Goal: Check status: Check status

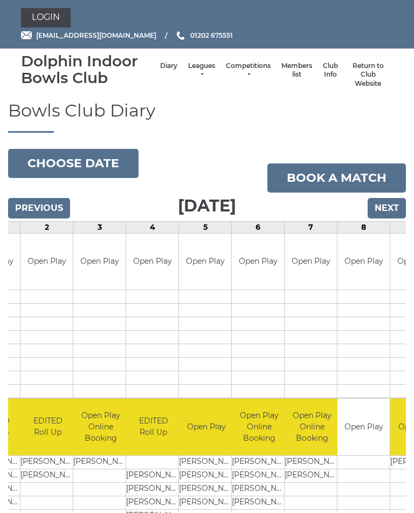
click at [387, 207] on input "Next" at bounding box center [387, 208] width 38 height 20
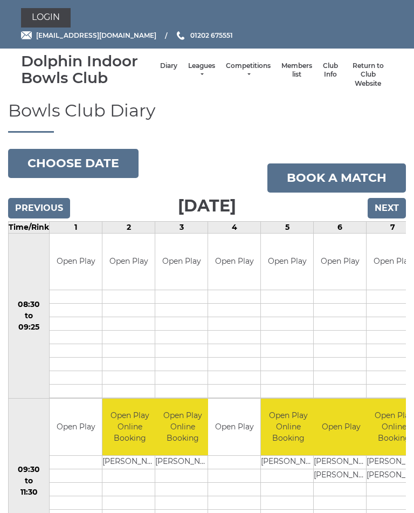
click at [391, 203] on input "Next" at bounding box center [387, 208] width 38 height 20
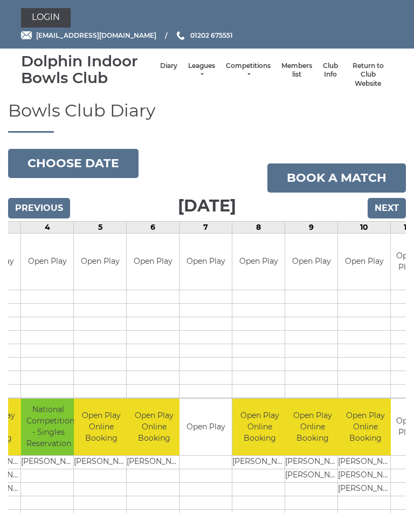
click at [34, 207] on input "Previous" at bounding box center [39, 208] width 62 height 20
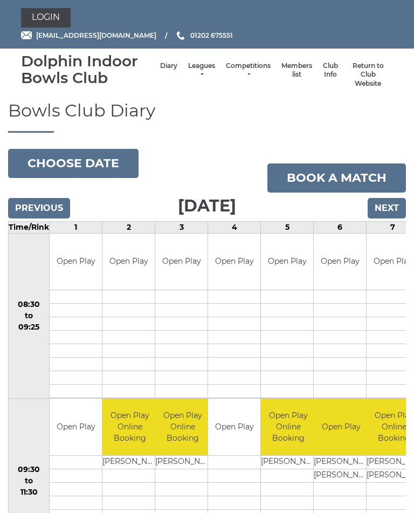
click at [35, 204] on input "Previous" at bounding box center [39, 208] width 62 height 20
